Goal: Transaction & Acquisition: Purchase product/service

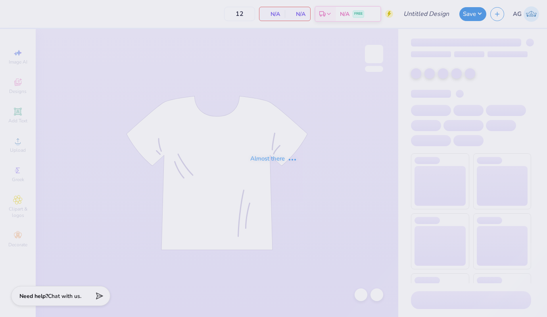
type input "[PERSON_NAME]"
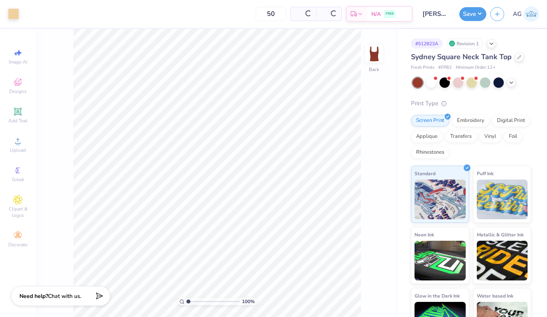
click at [296, 15] on span at bounding box center [304, 14] width 16 height 8
click at [256, 13] on input "50" at bounding box center [240, 14] width 31 height 14
drag, startPoint x: 258, startPoint y: 13, endPoint x: 214, endPoint y: 13, distance: 43.7
click at [214, 13] on div "50 $27.55 Per Item $1,377.50 Total Est. Delivery [DATE] - [DATE] FREE" at bounding box center [218, 14] width 390 height 28
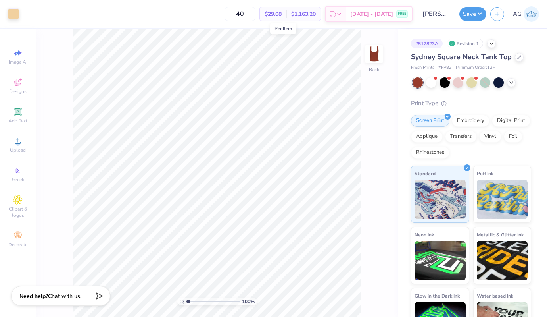
type input "40"
drag, startPoint x: 275, startPoint y: 14, endPoint x: 337, endPoint y: 15, distance: 62.3
click at [337, 15] on div "40 $29.08 Per Item $1,163.20 Total Est. Delivery [DATE] - [DATE] FREE" at bounding box center [218, 14] width 390 height 28
copy div "$29.08 Per Item $1,163.20 Total Est. Delivery"
